Goal: Task Accomplishment & Management: Use online tool/utility

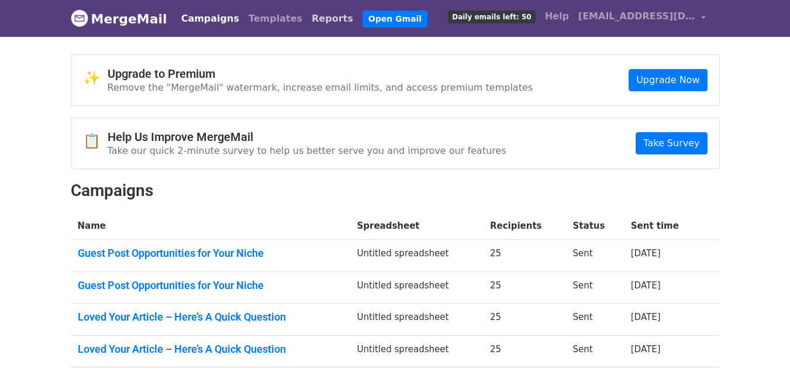
click at [307, 16] on link "Reports" at bounding box center [332, 18] width 51 height 23
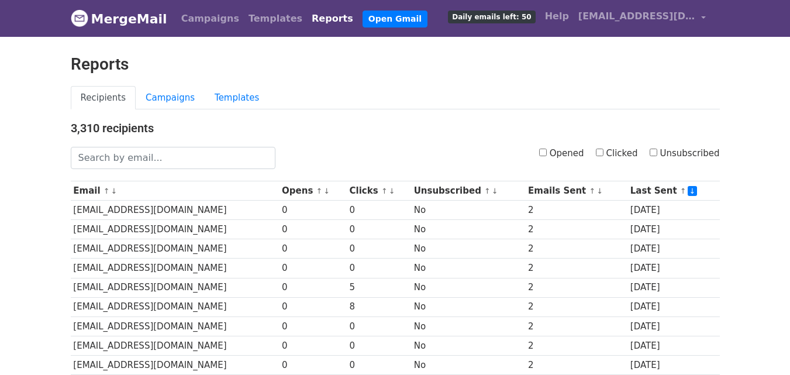
click at [603, 154] on input "Clicked" at bounding box center [600, 152] width 8 height 8
checkbox input "true"
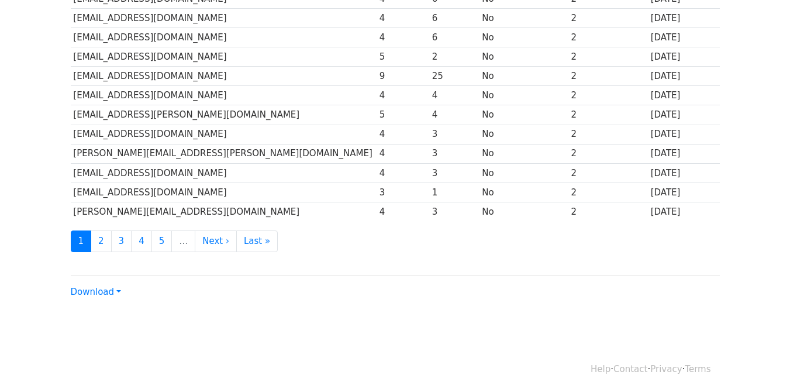
scroll to position [578, 0]
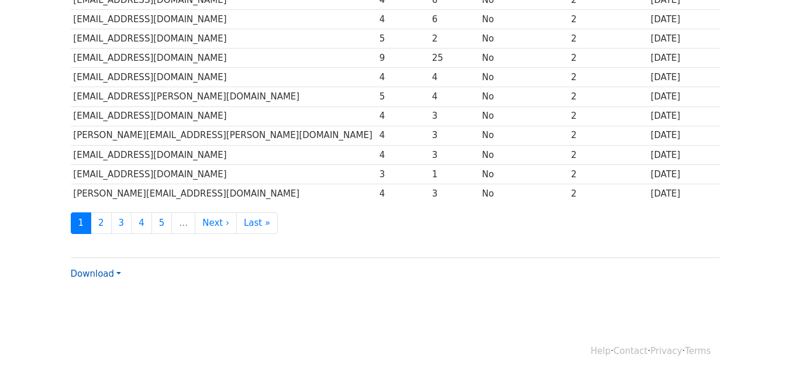
click at [116, 270] on link "Download" at bounding box center [96, 273] width 50 height 11
click at [98, 312] on link "Excel" at bounding box center [117, 314] width 92 height 19
